Goal: Transaction & Acquisition: Purchase product/service

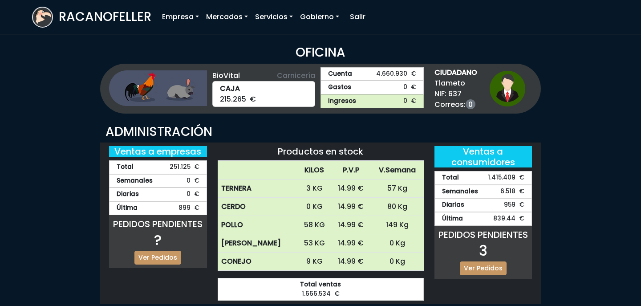
click at [481, 273] on div "PEDIDOS PENDIENTES 3 Ver Pedidos" at bounding box center [484, 252] width 98 height 53
click at [480, 268] on link "Ver Pedidos" at bounding box center [483, 268] width 47 height 14
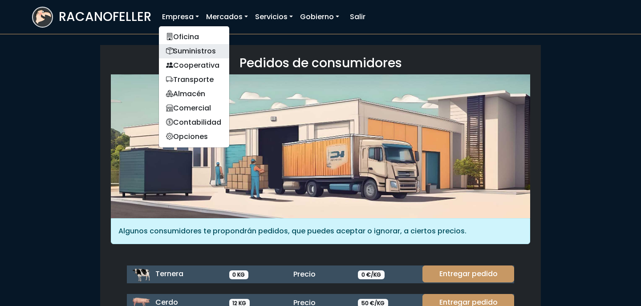
click at [188, 55] on link "Suministros" at bounding box center [194, 51] width 70 height 14
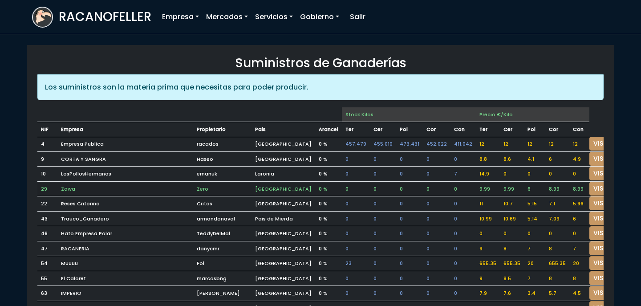
scroll to position [5, 0]
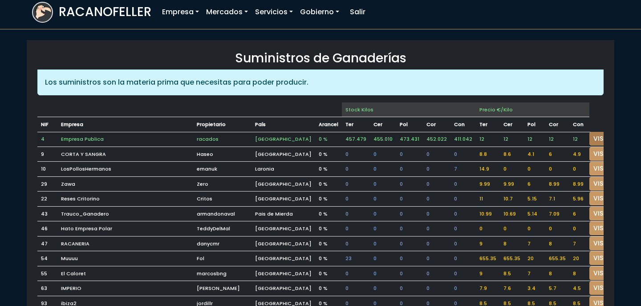
click at [590, 137] on link "VISITAR" at bounding box center [606, 139] width 32 height 14
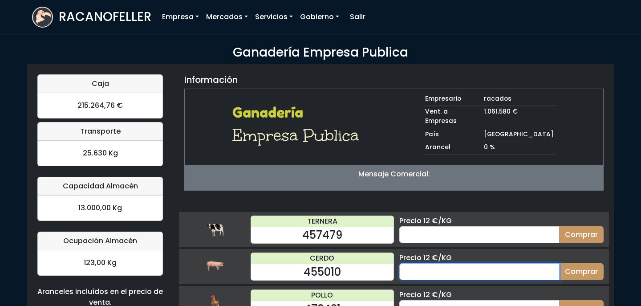
click at [481, 263] on input "number" at bounding box center [479, 271] width 160 height 17
type input "70"
click at [559, 263] on button "Comprar" at bounding box center [581, 271] width 45 height 17
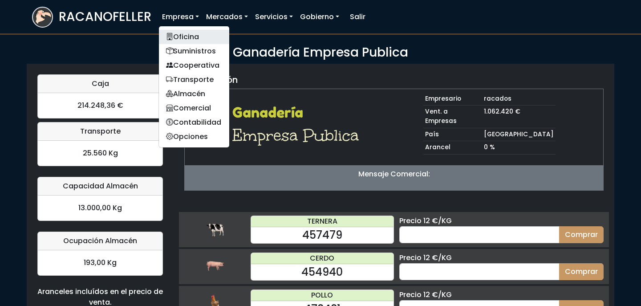
click at [186, 33] on link "Oficina" at bounding box center [194, 37] width 70 height 14
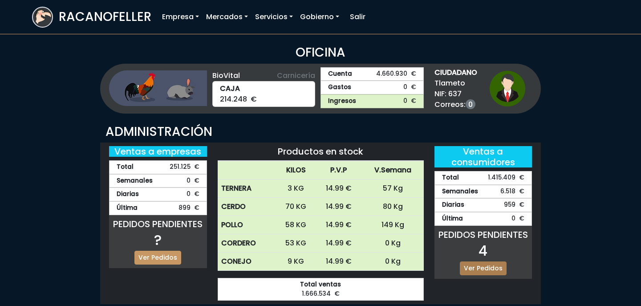
click at [487, 269] on link "Ver Pedidos" at bounding box center [483, 268] width 47 height 14
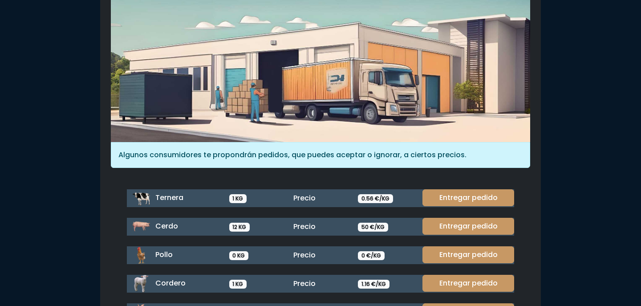
scroll to position [83, 0]
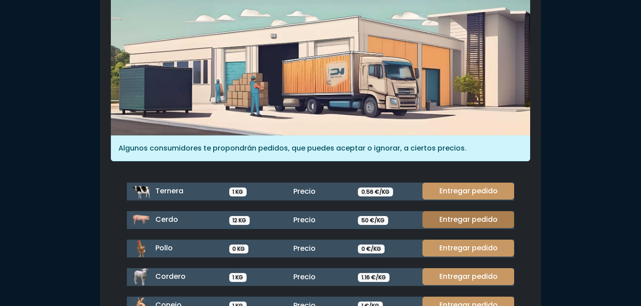
click at [472, 220] on link "Entregar pedido" at bounding box center [469, 219] width 92 height 17
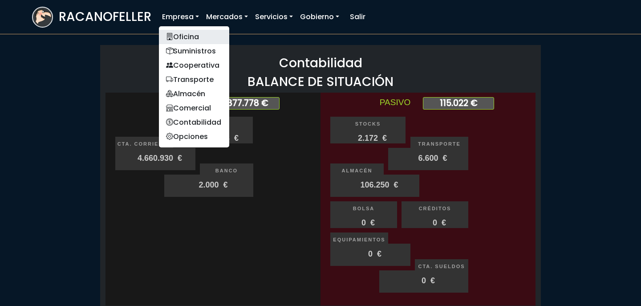
click at [180, 39] on link "Oficina" at bounding box center [194, 37] width 70 height 14
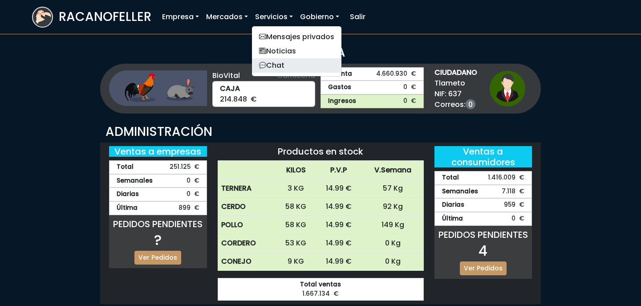
click at [269, 63] on link "Chat" at bounding box center [297, 65] width 90 height 14
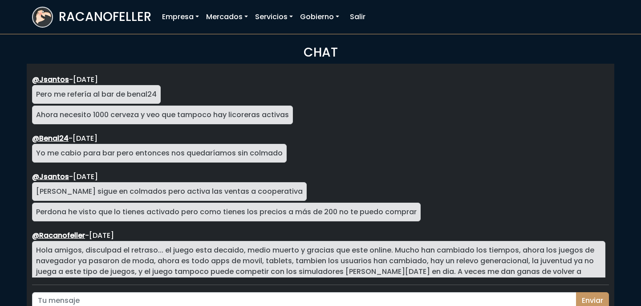
scroll to position [1604, 0]
